Goal: Task Accomplishment & Management: Complete application form

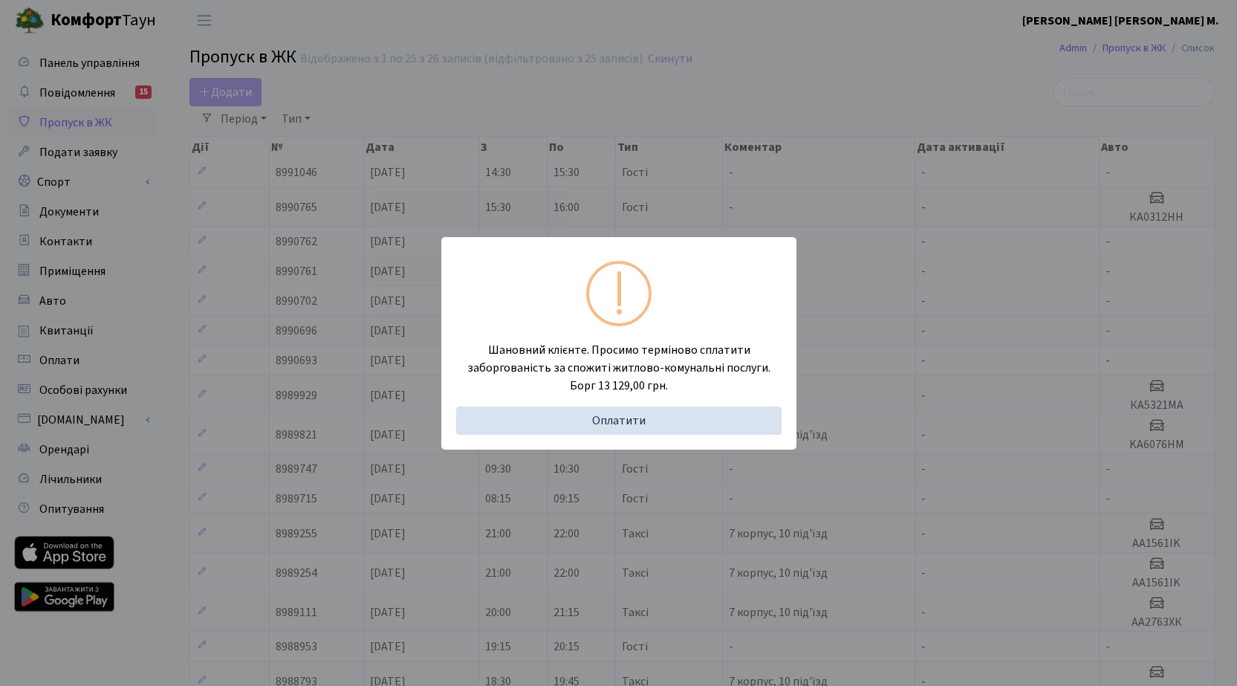
select select "25"
click at [241, 97] on div "Шановний клієнте. Просимо терміново сплатити заборгованість за спожиті житлово-…" at bounding box center [618, 343] width 1237 height 686
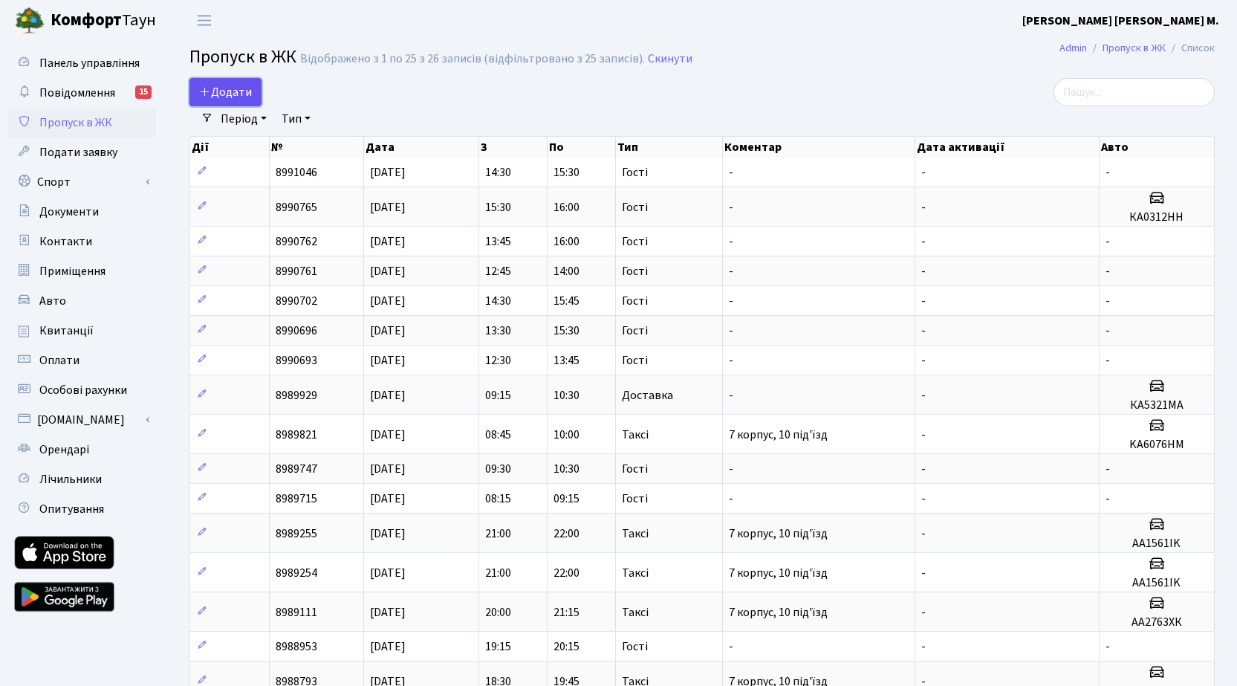
click at [241, 95] on span "Додати" at bounding box center [225, 92] width 53 height 16
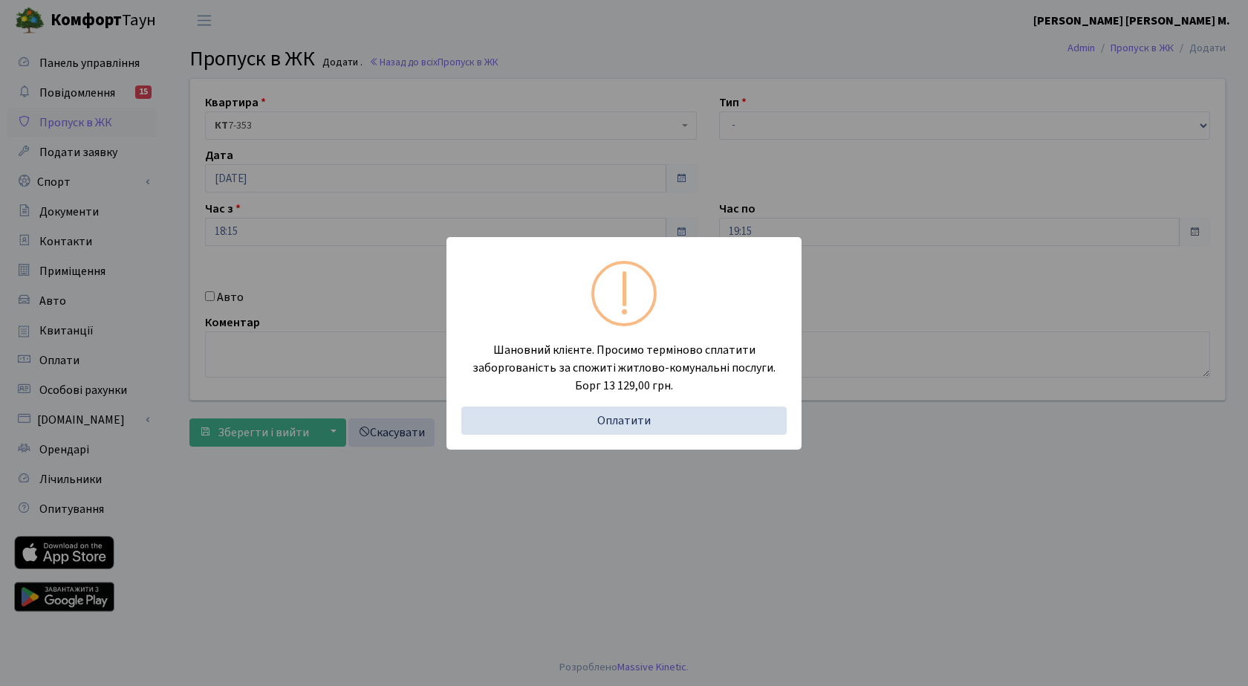
click at [759, 119] on div "Шановний клієнте. Просимо терміново сплатити заборгованість за спожиті житлово-…" at bounding box center [624, 343] width 1248 height 686
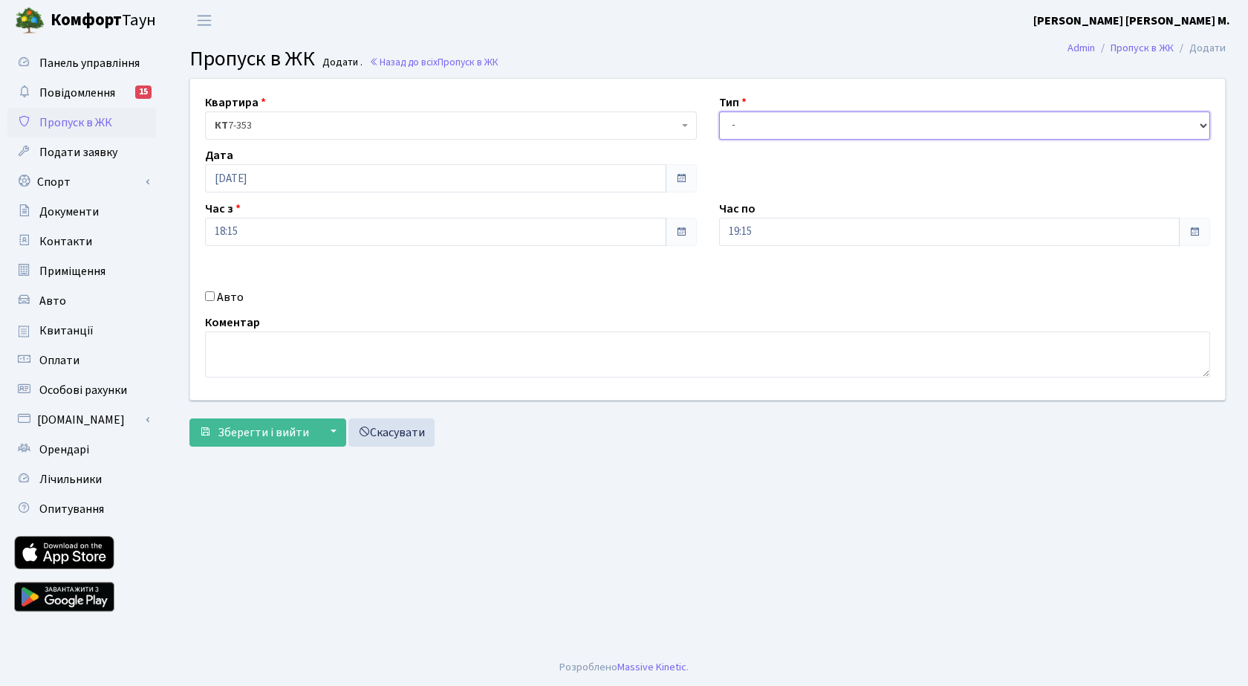
click at [795, 130] on select "- Доставка Таксі Гості Сервіс" at bounding box center [965, 125] width 492 height 28
select select "3"
click at [719, 111] on select "- Доставка Таксі Гості Сервіс" at bounding box center [965, 125] width 492 height 28
click at [250, 435] on span "Зберегти і вийти" at bounding box center [263, 432] width 91 height 16
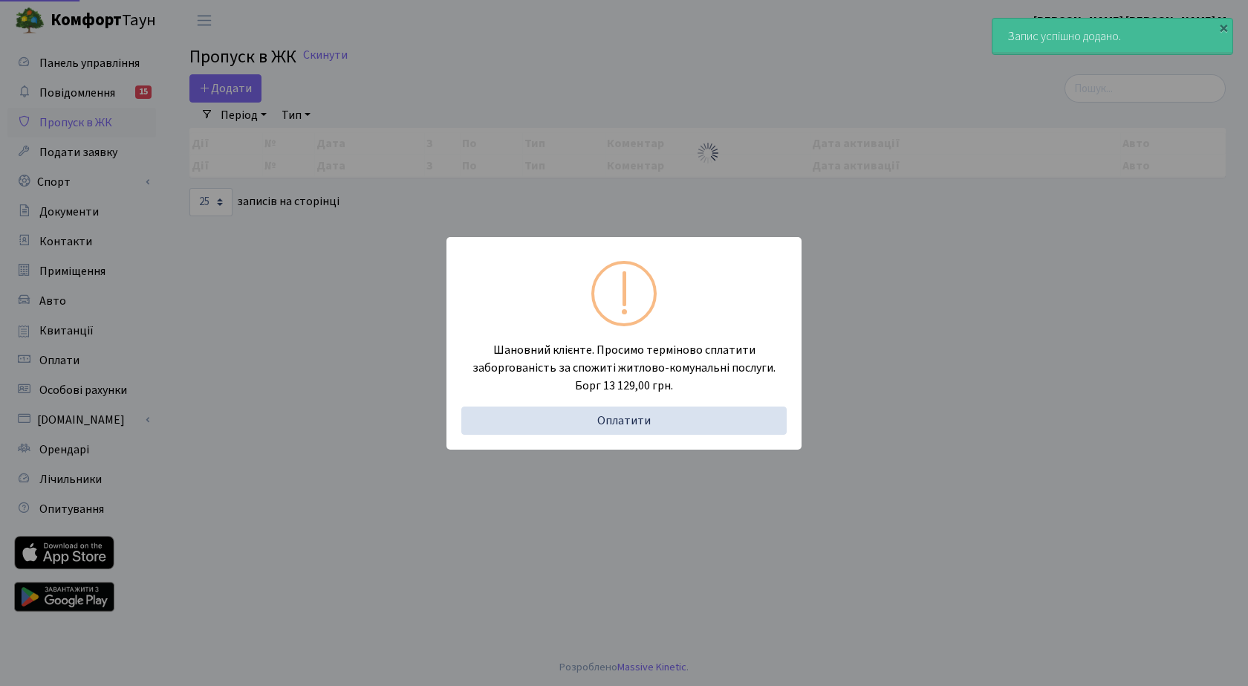
select select "25"
